Goal: Task Accomplishment & Management: Manage account settings

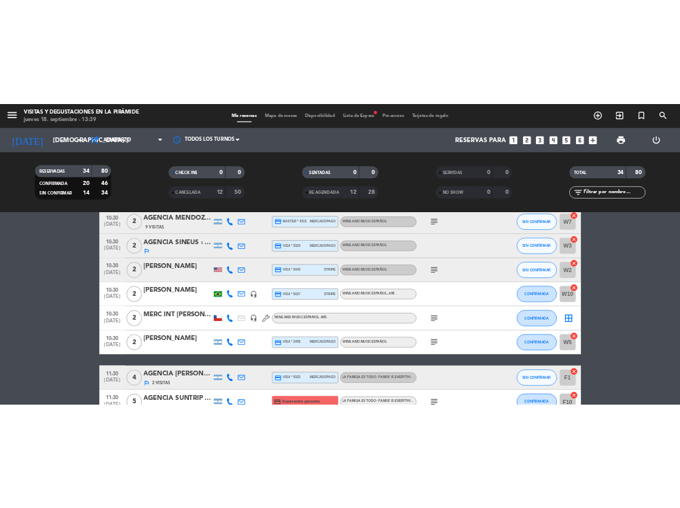
scroll to position [510, 0]
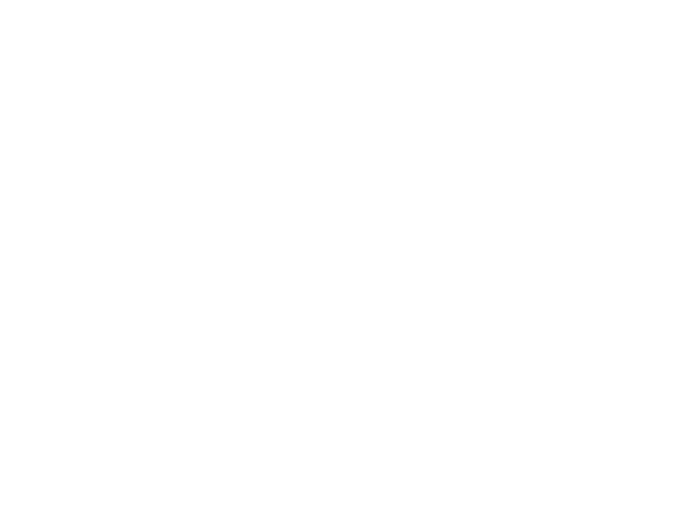
click at [873, 0] on html at bounding box center [580, 0] width 1161 height 0
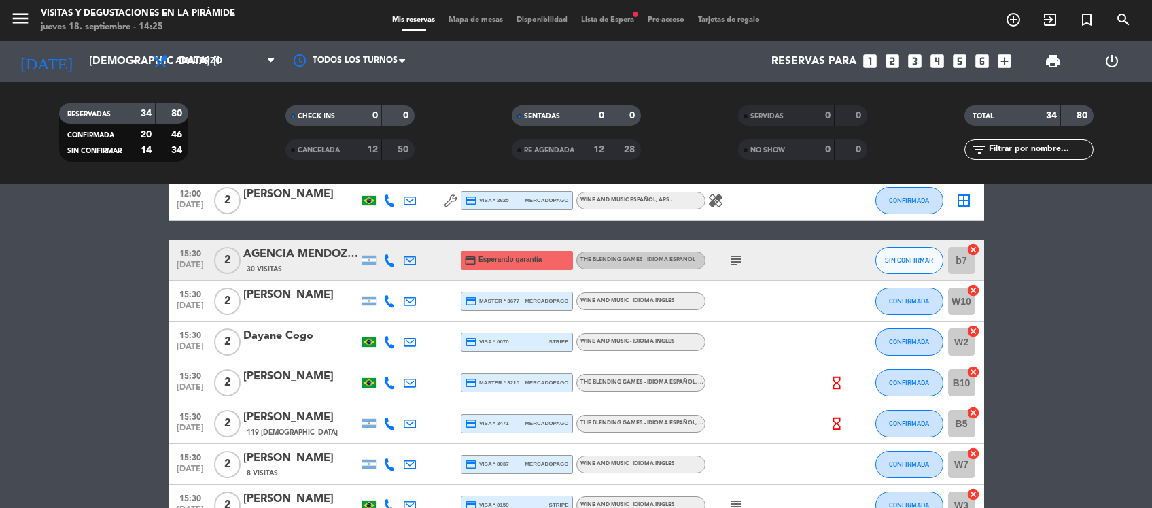
scroll to position [1019, 0]
click at [408, 301] on icon at bounding box center [410, 302] width 12 height 12
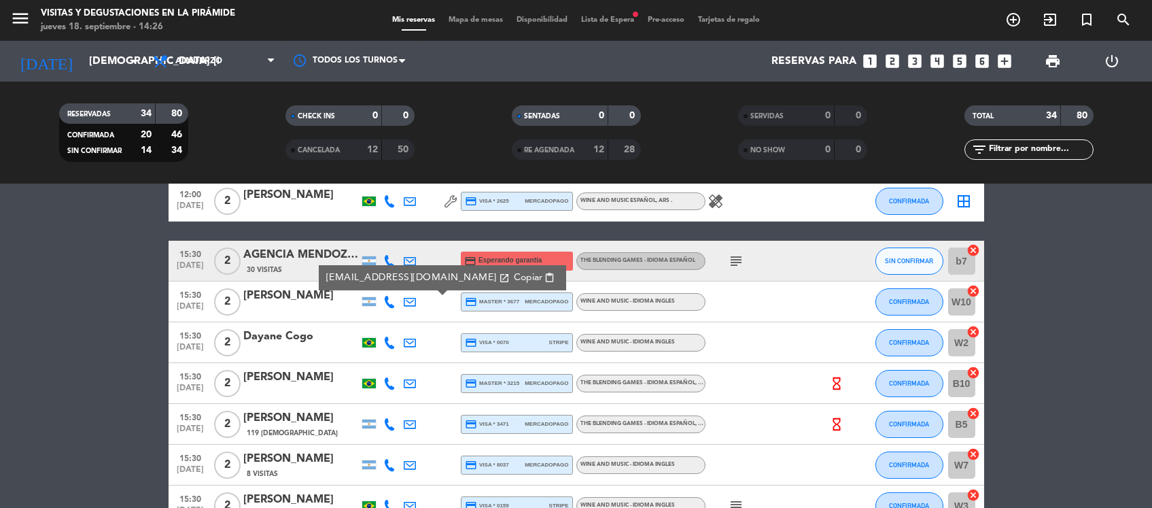
click at [272, 296] on div "[PERSON_NAME]" at bounding box center [301, 296] width 116 height 18
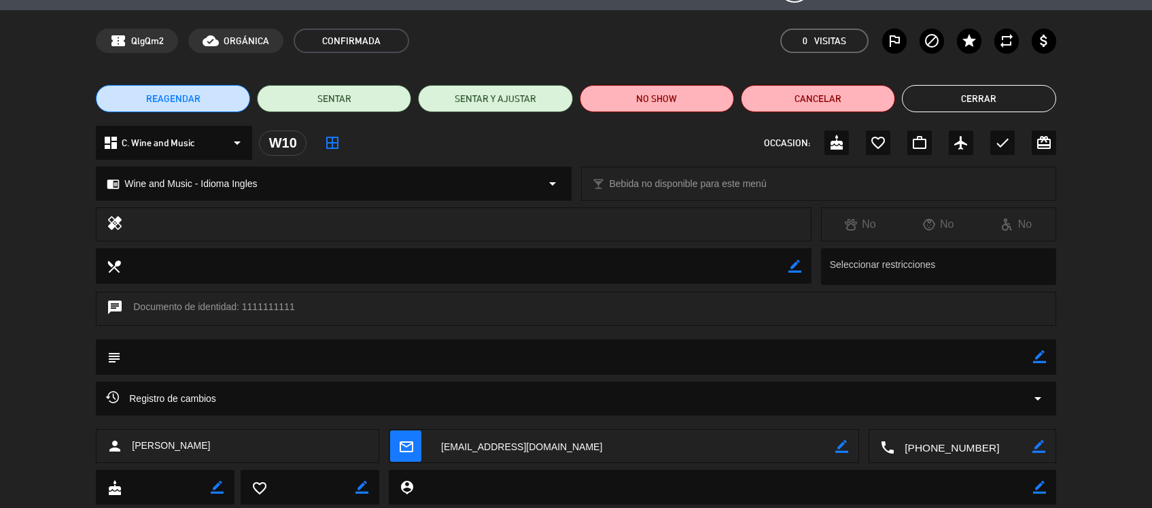
scroll to position [73, 0]
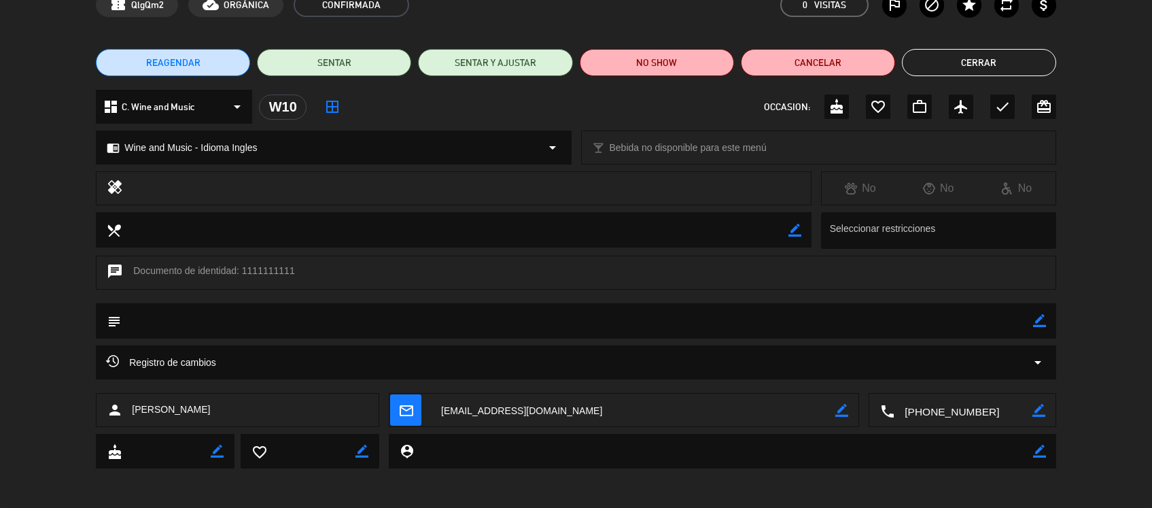
drag, startPoint x: 568, startPoint y: 404, endPoint x: 388, endPoint y: 420, distance: 180.7
click at [389, 420] on div "mail_outline border_color" at bounding box center [624, 410] width 470 height 34
